Goal: Find specific page/section: Find specific page/section

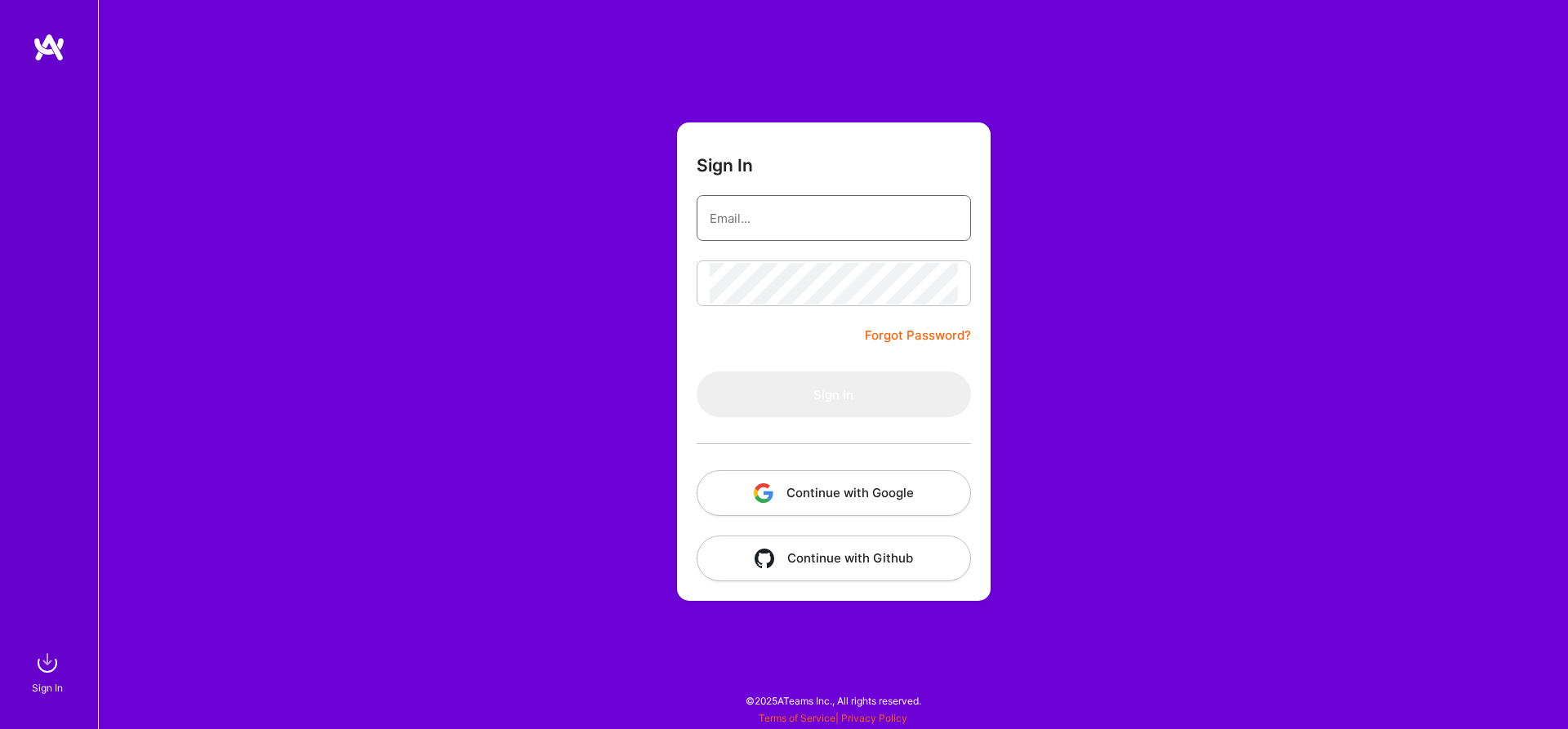
click at [842, 205] on input "email" at bounding box center [834, 218] width 248 height 41
click at [842, 215] on input "email" at bounding box center [834, 218] width 248 height 41
type input "[PERSON_NAME][EMAIL_ADDRESS][PERSON_NAME][PERSON_NAME][DOMAIN_NAME]"
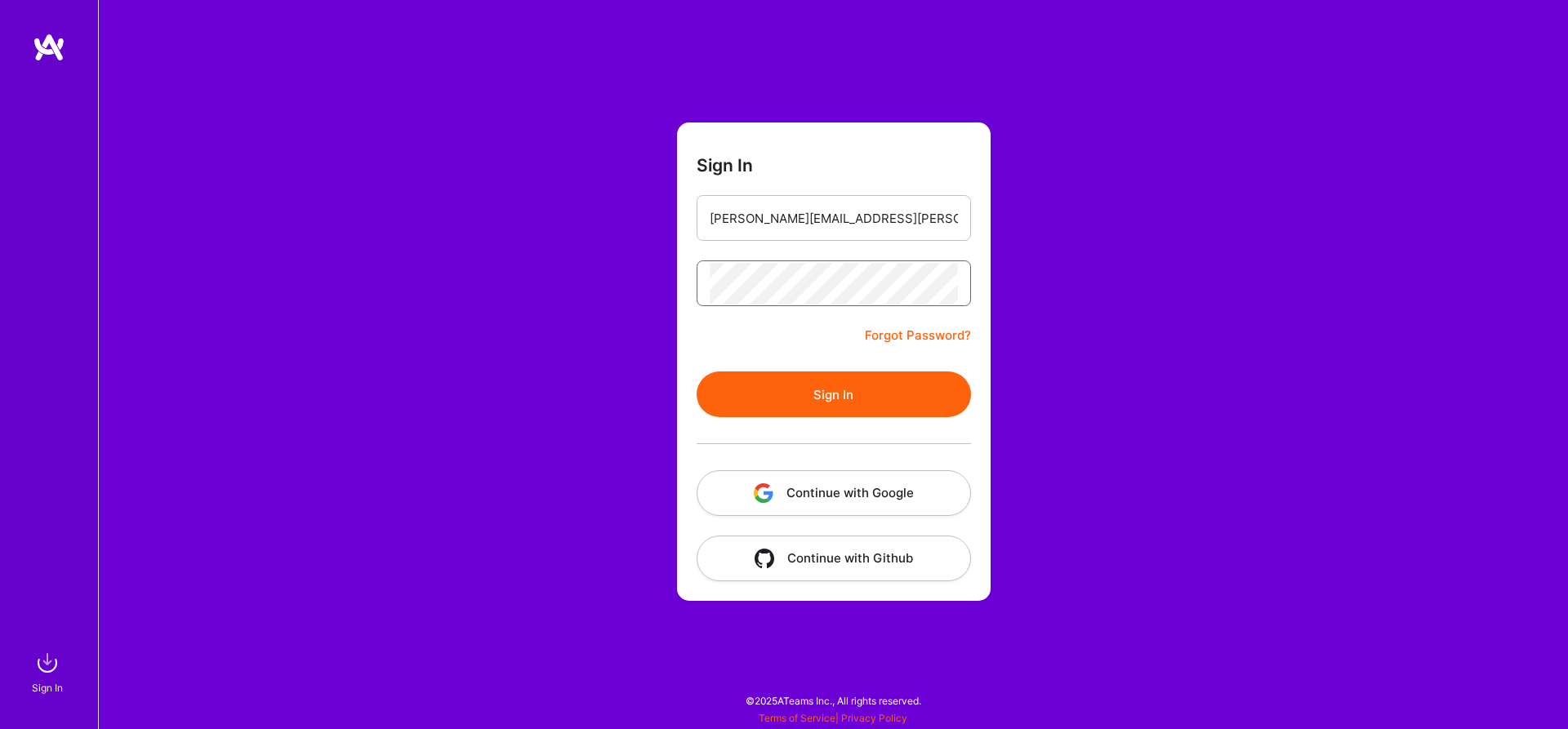
click at [697, 371] on button "Sign In" at bounding box center [834, 394] width 274 height 46
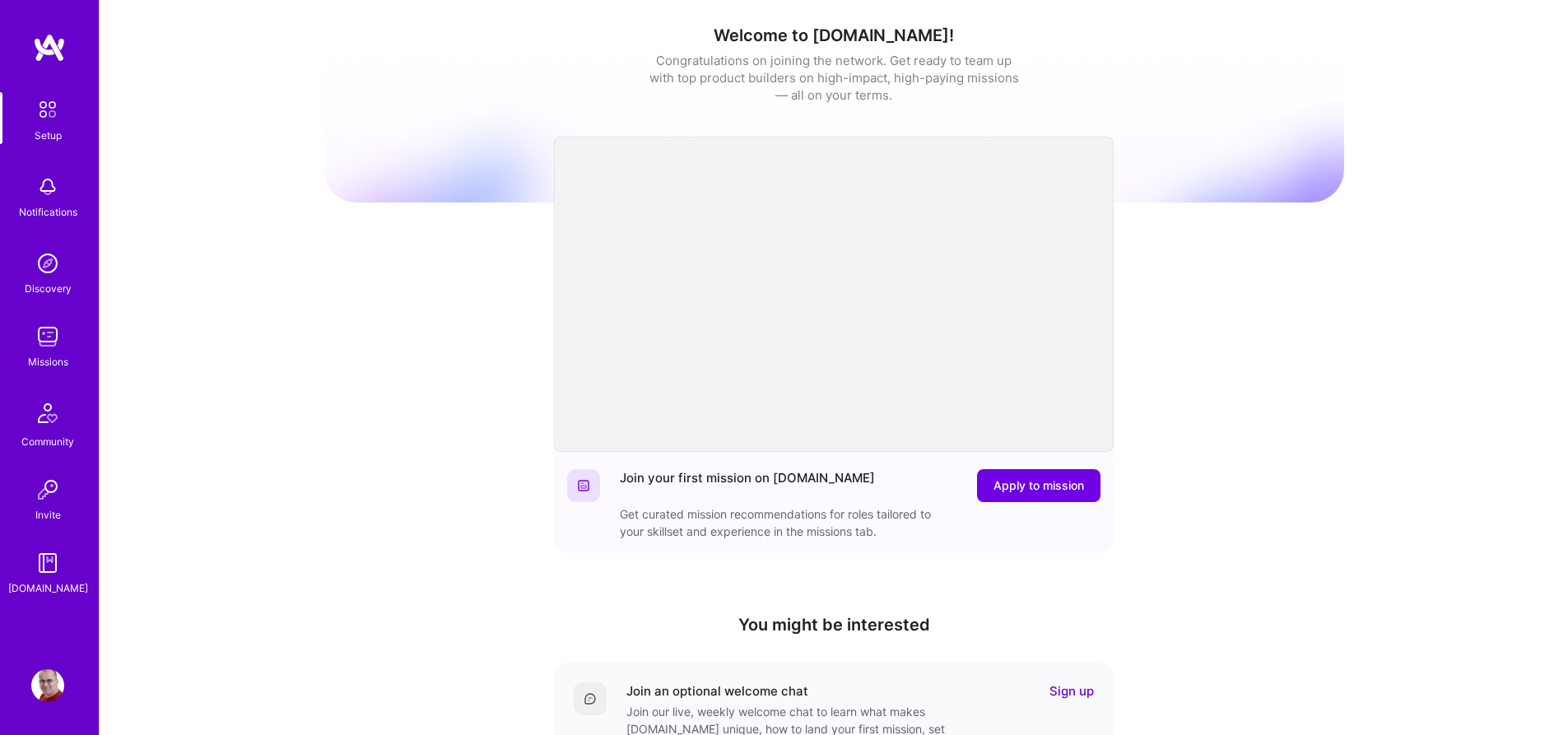
click at [47, 336] on img at bounding box center [48, 337] width 33 height 33
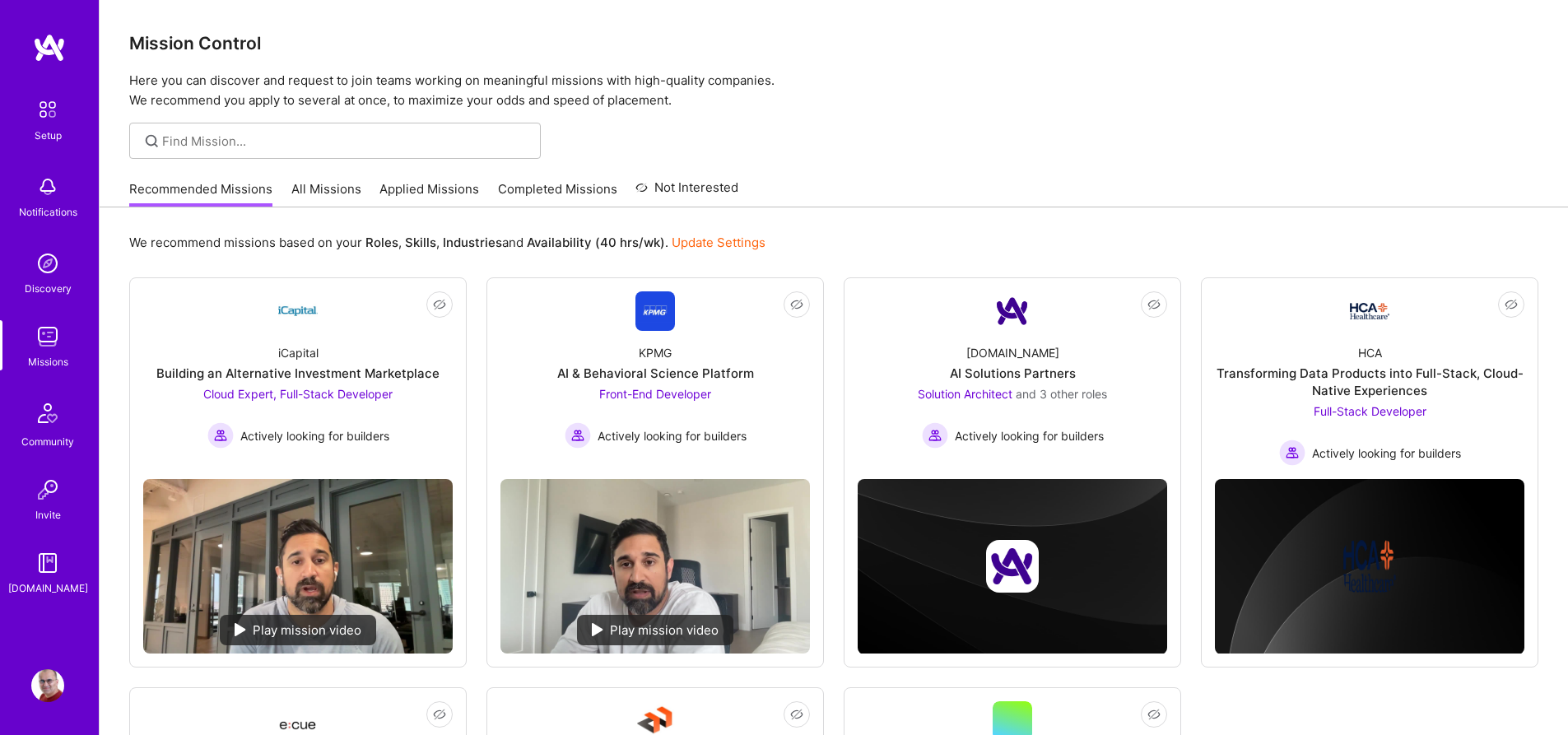
click at [295, 197] on link "All Missions" at bounding box center [326, 193] width 70 height 27
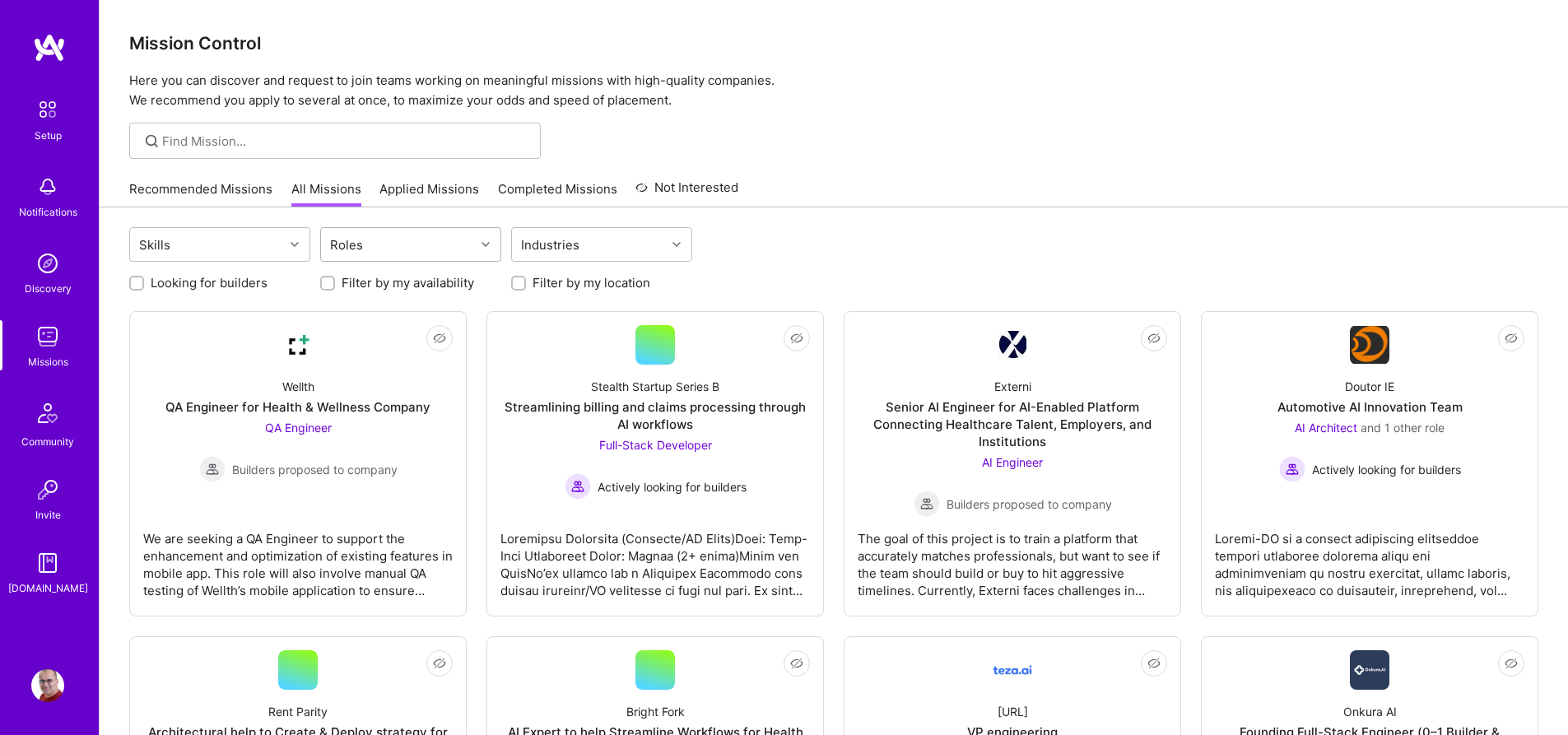
click at [432, 245] on div "Roles" at bounding box center [397, 245] width 154 height 33
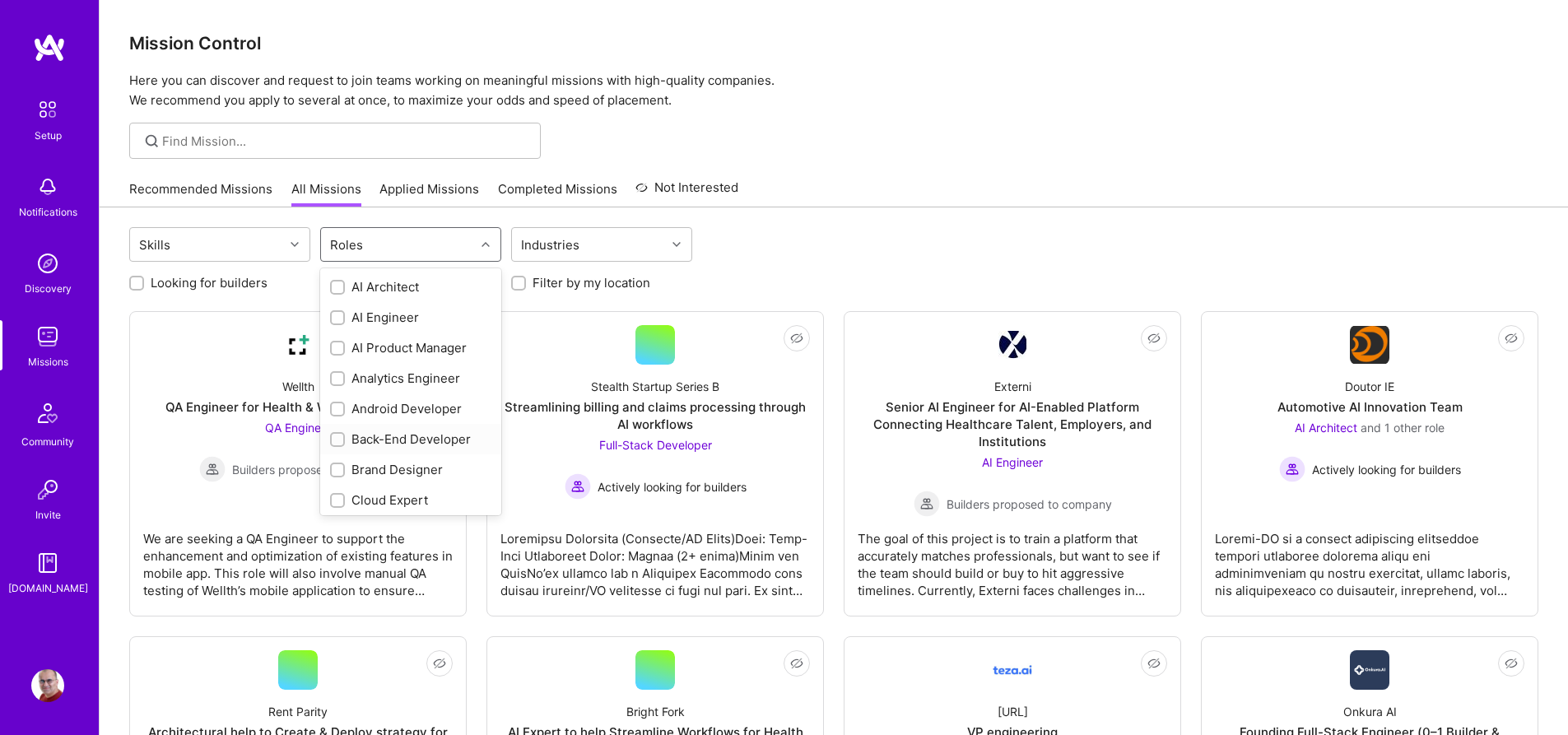
click at [395, 437] on div "Back-End Developer" at bounding box center [410, 439] width 162 height 18
checkbox input "true"
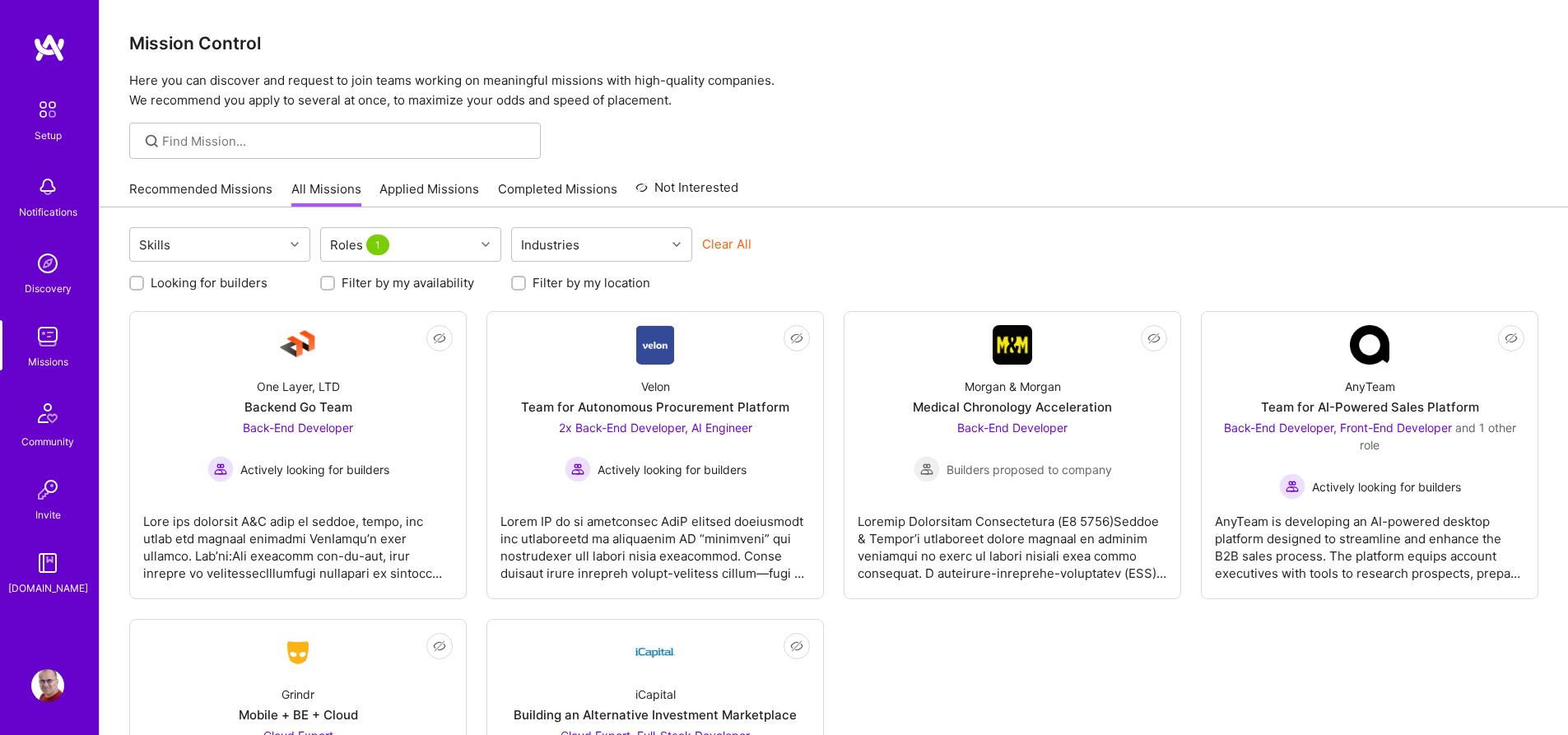
click at [238, 278] on label "Looking for builders" at bounding box center [209, 283] width 116 height 18
click at [144, 278] on input "Looking for builders" at bounding box center [138, 284] width 11 height 11
checkbox input "true"
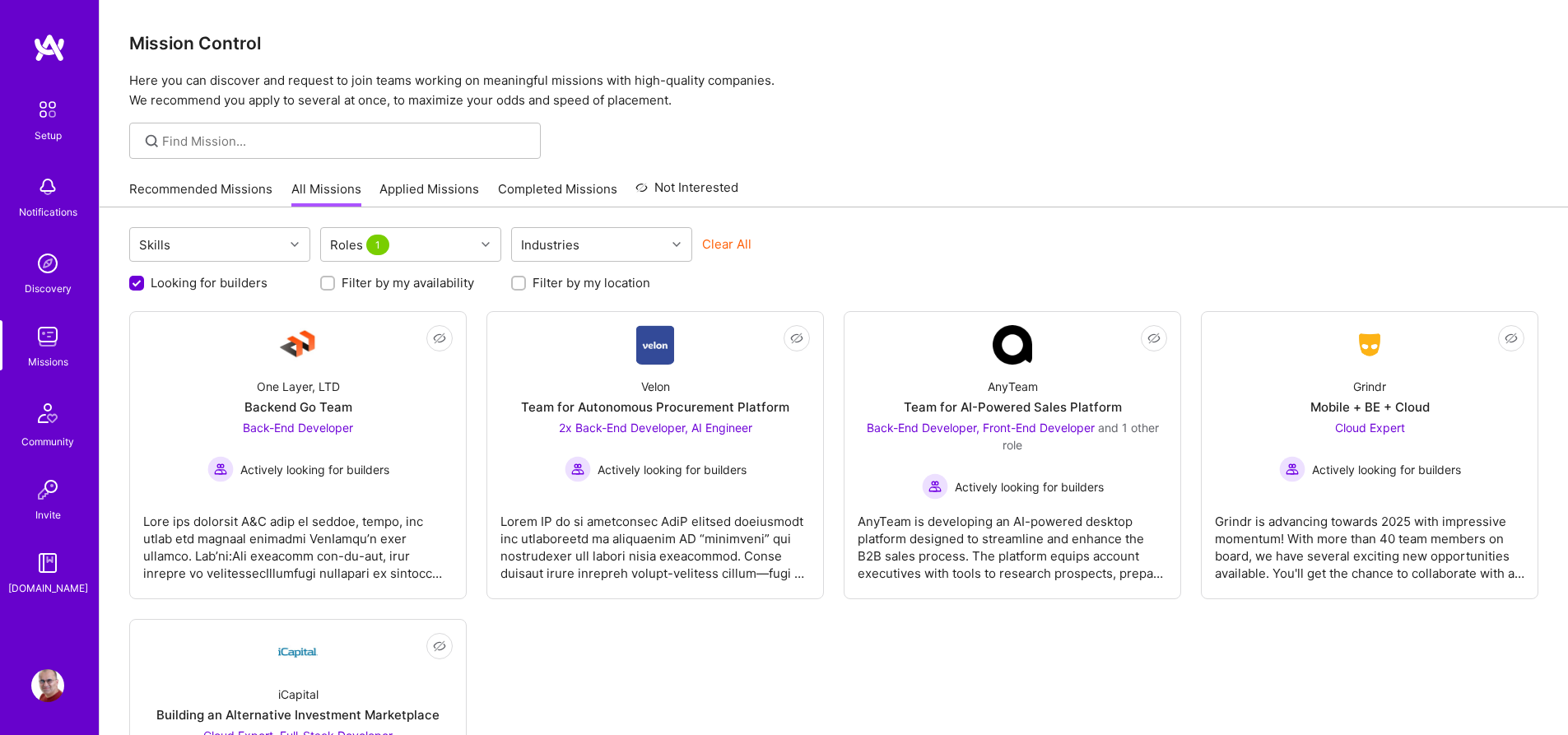
click at [925, 205] on div "Recommended Missions All Missions Applied Missions Completed Missions Not Inter…" at bounding box center [833, 189] width 1409 height 35
